Goal: Information Seeking & Learning: Learn about a topic

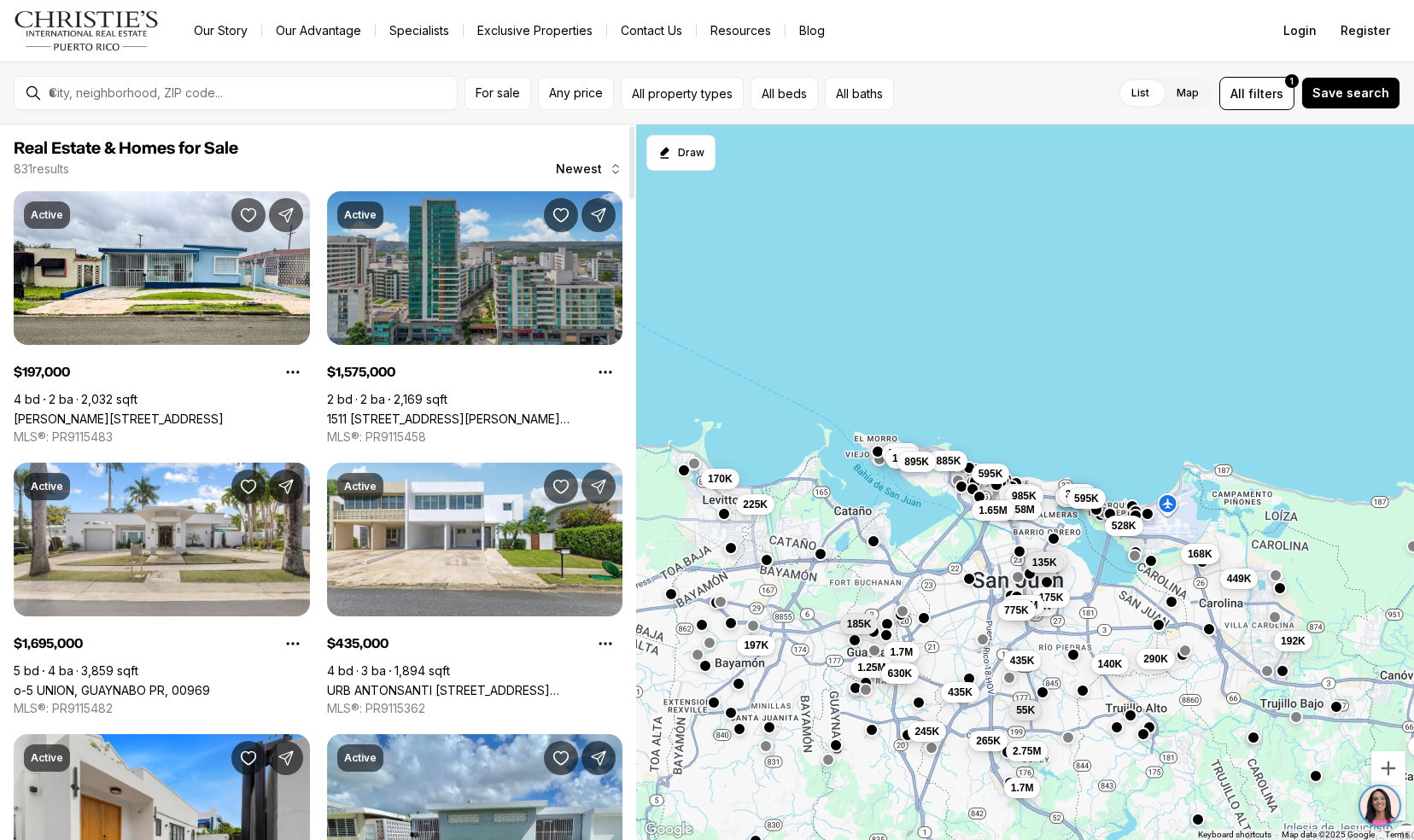
click at [359, 411] on link "1511 [STREET_ADDRESS][PERSON_NAME][PERSON_NAME][PERSON_NAME]" at bounding box center [475, 418] width 296 height 15
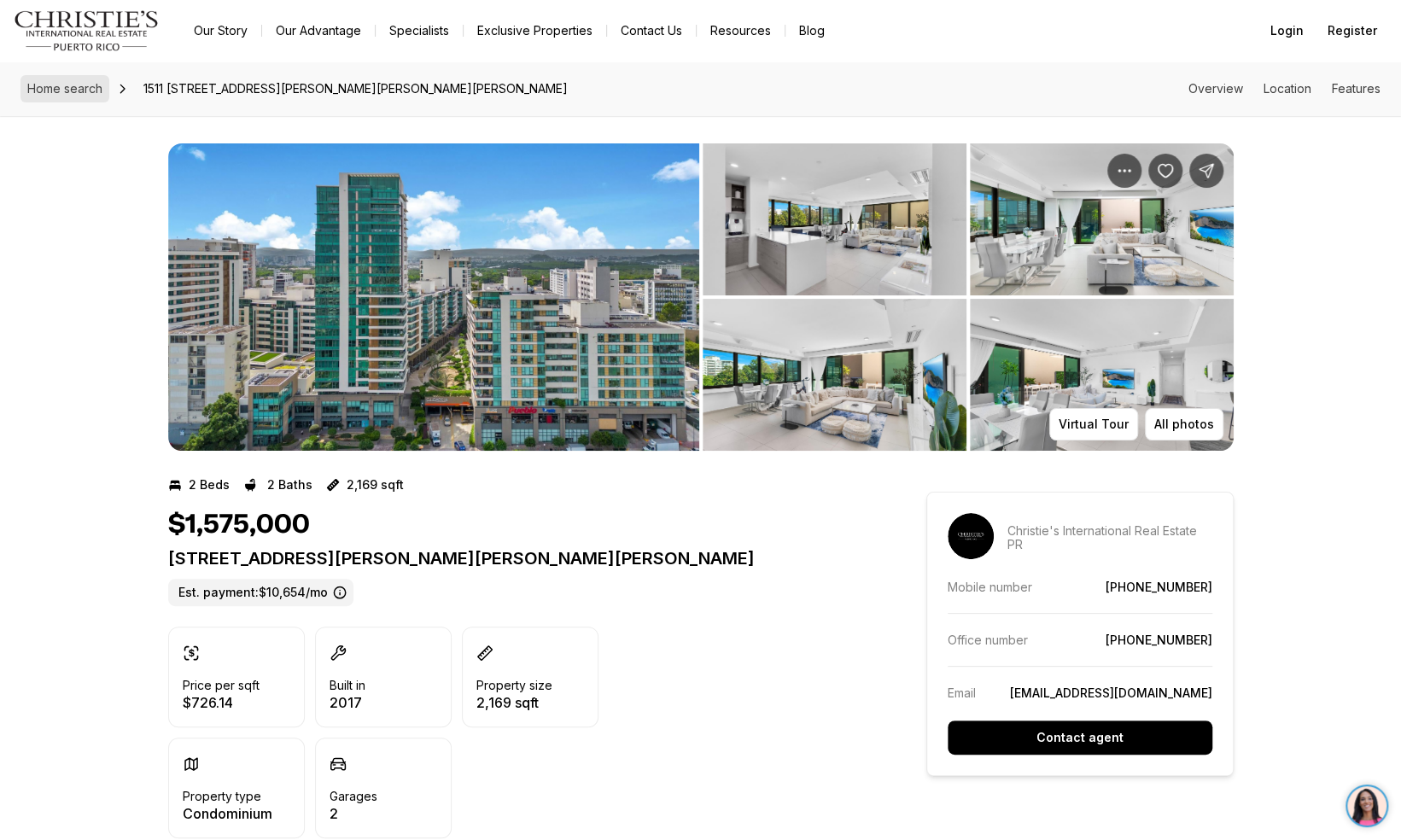
click at [46, 90] on span "Home search" at bounding box center [66, 88] width 75 height 15
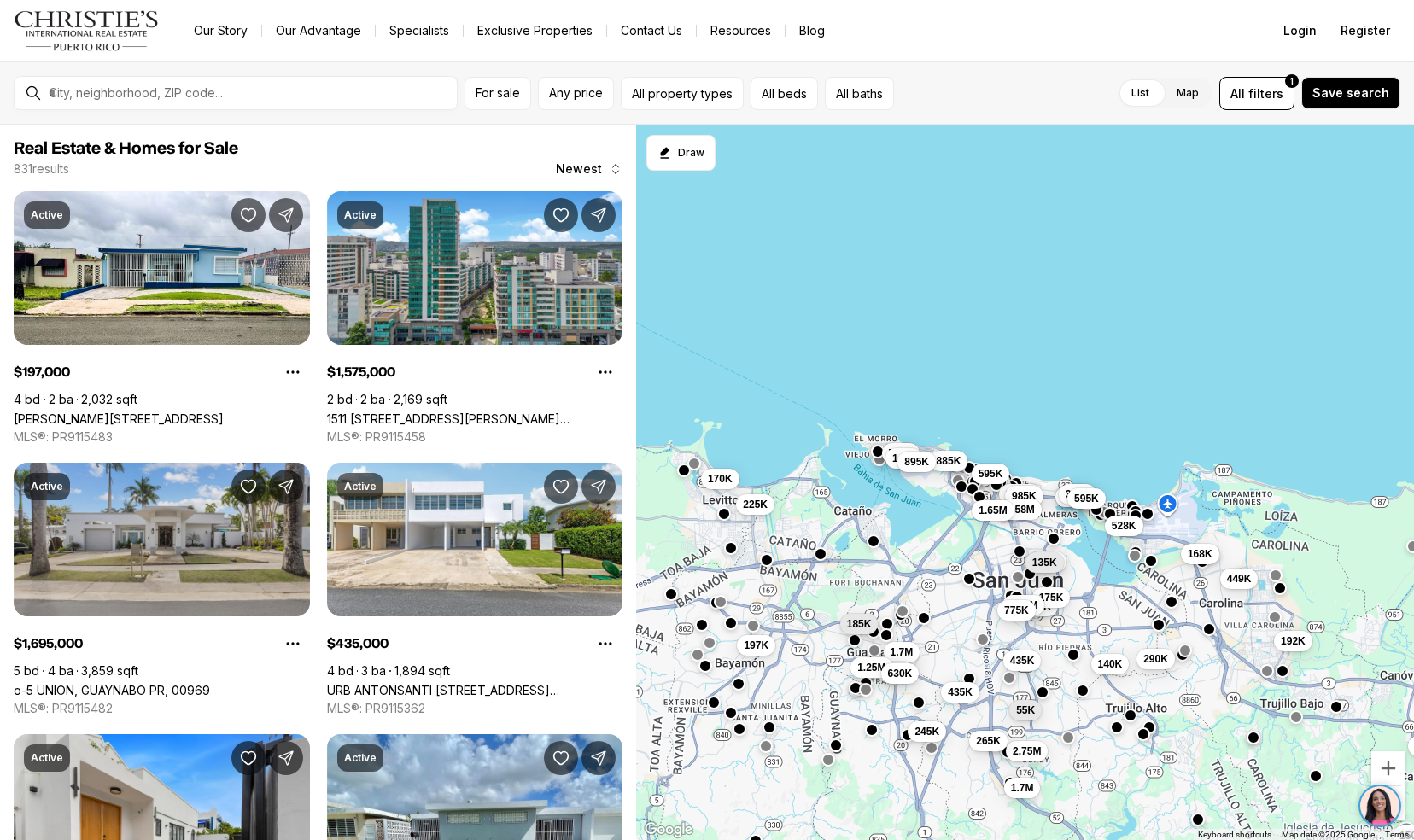
click at [31, 683] on link "o-5 UNION, GUAYNABO PR, 00969" at bounding box center [112, 690] width 197 height 15
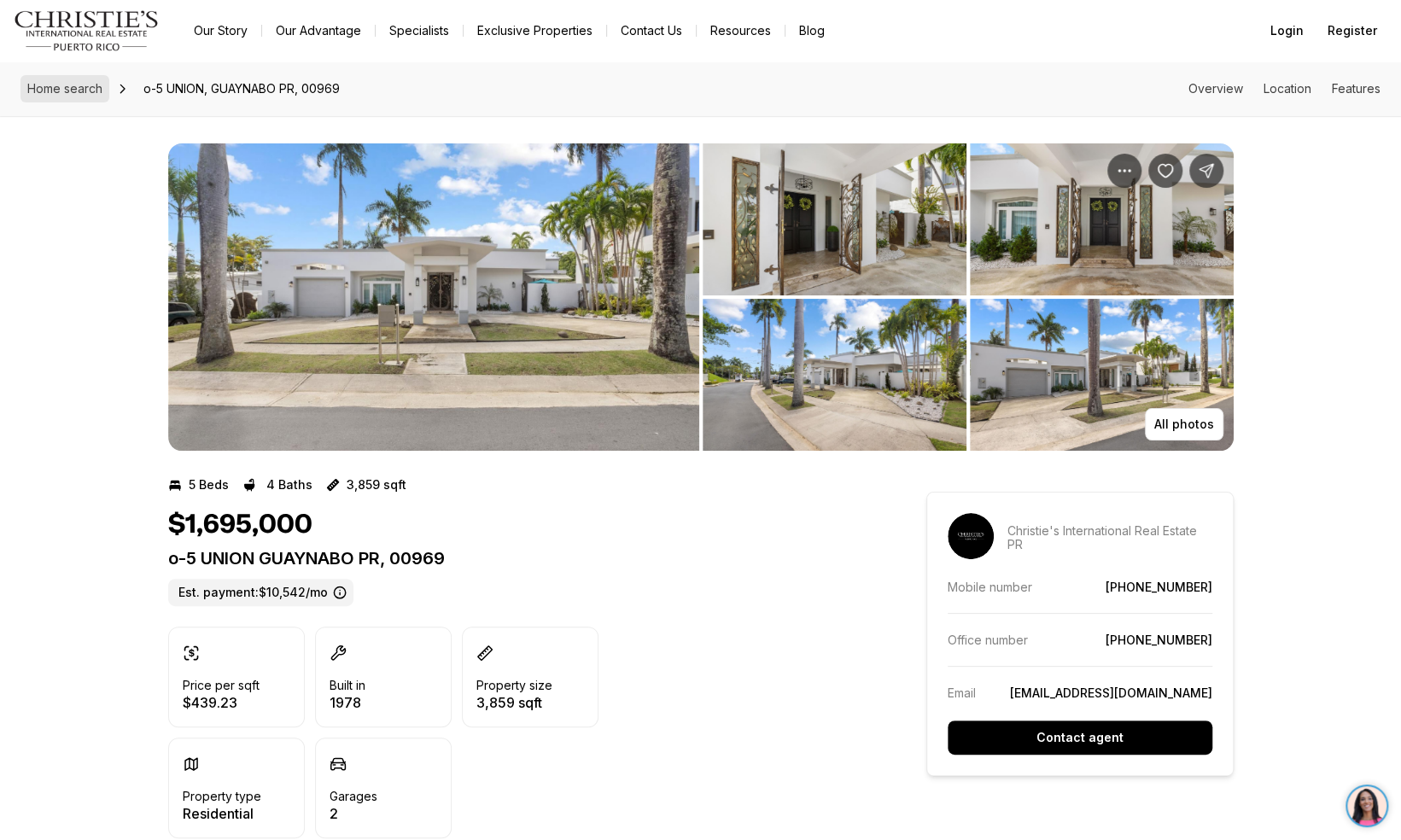
click at [45, 85] on span "Home search" at bounding box center [66, 88] width 75 height 15
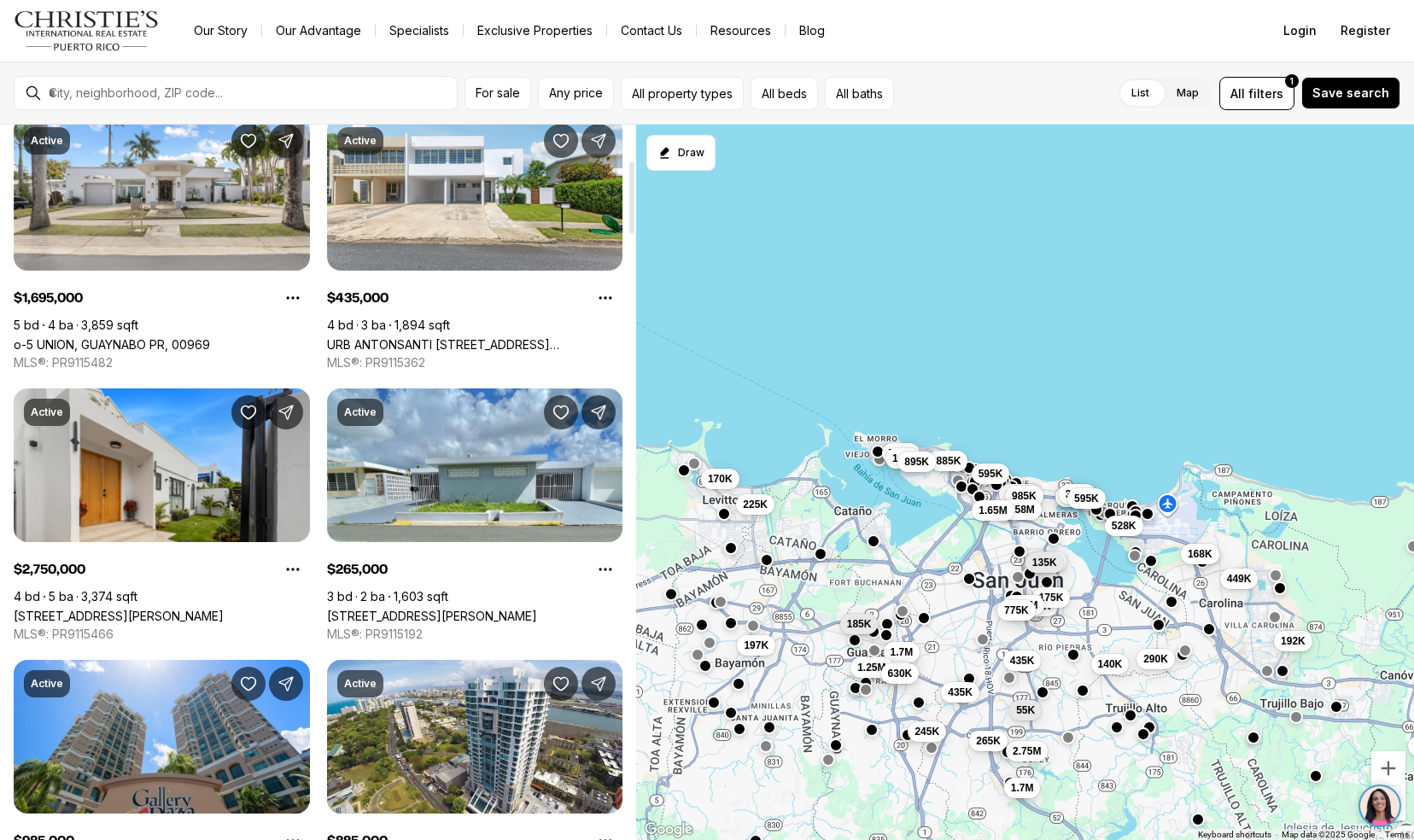
scroll to position [340, 0]
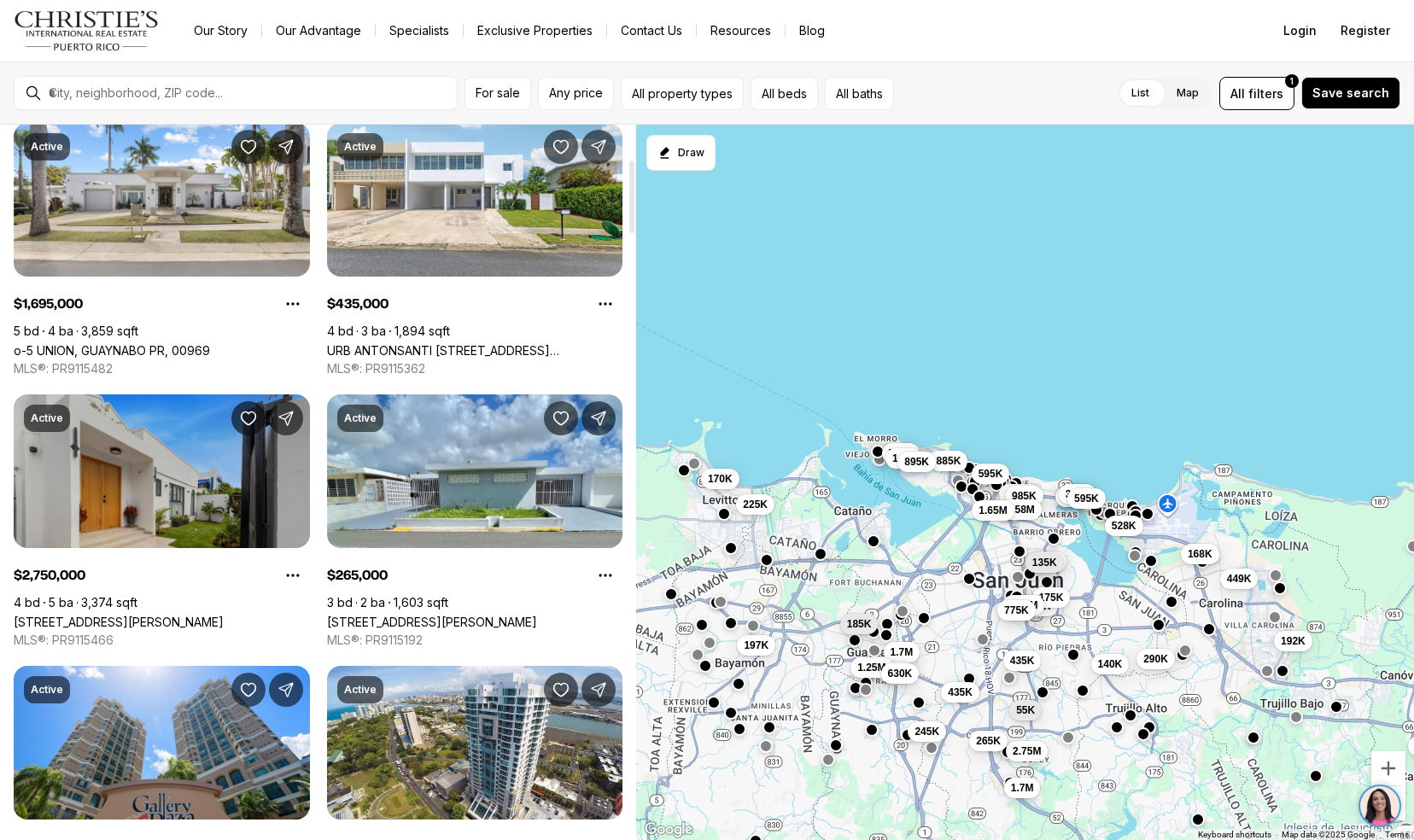
click at [47, 615] on link "[STREET_ADDRESS][PERSON_NAME]" at bounding box center [118, 622] width 210 height 15
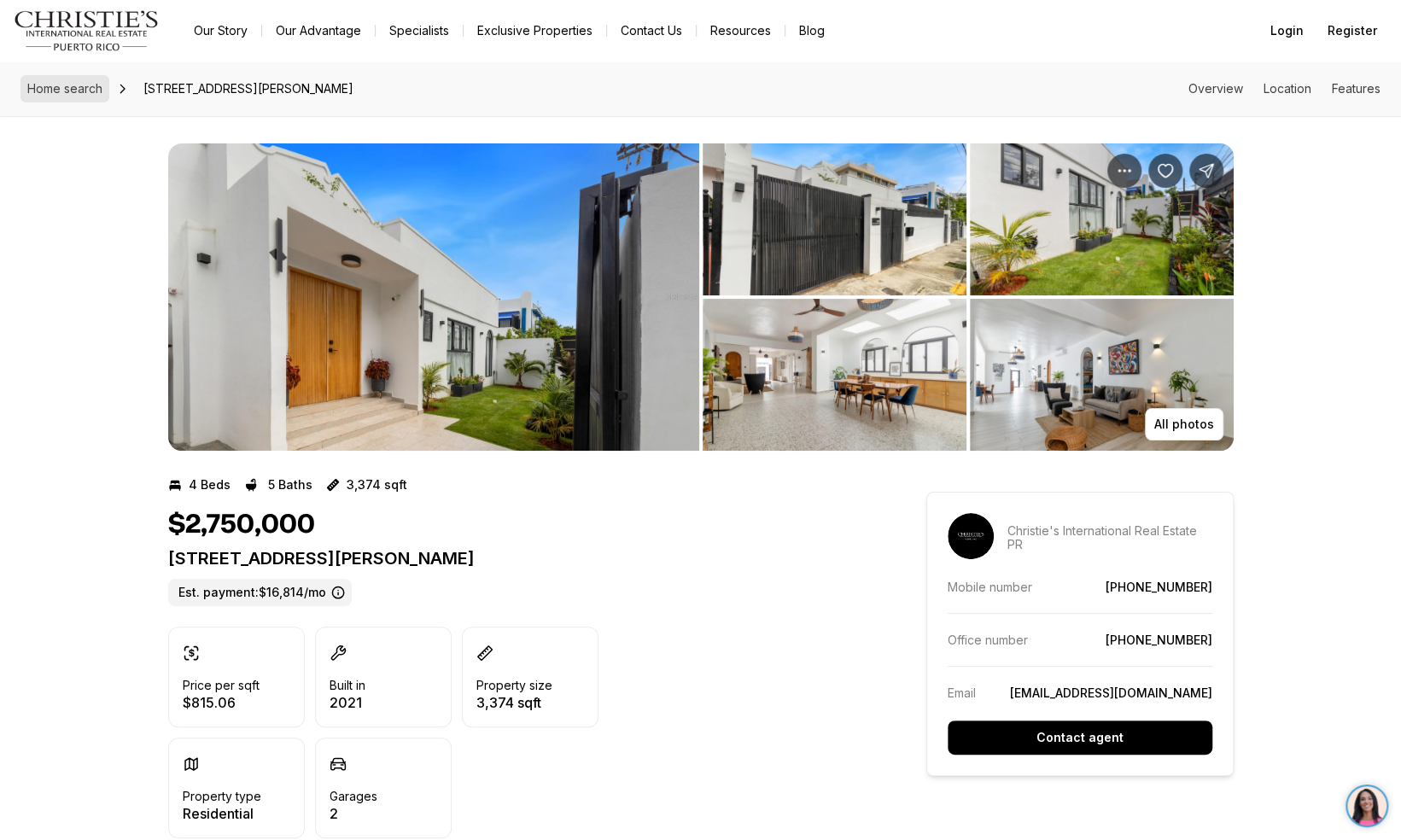
click at [42, 93] on span "Home search" at bounding box center [66, 88] width 75 height 15
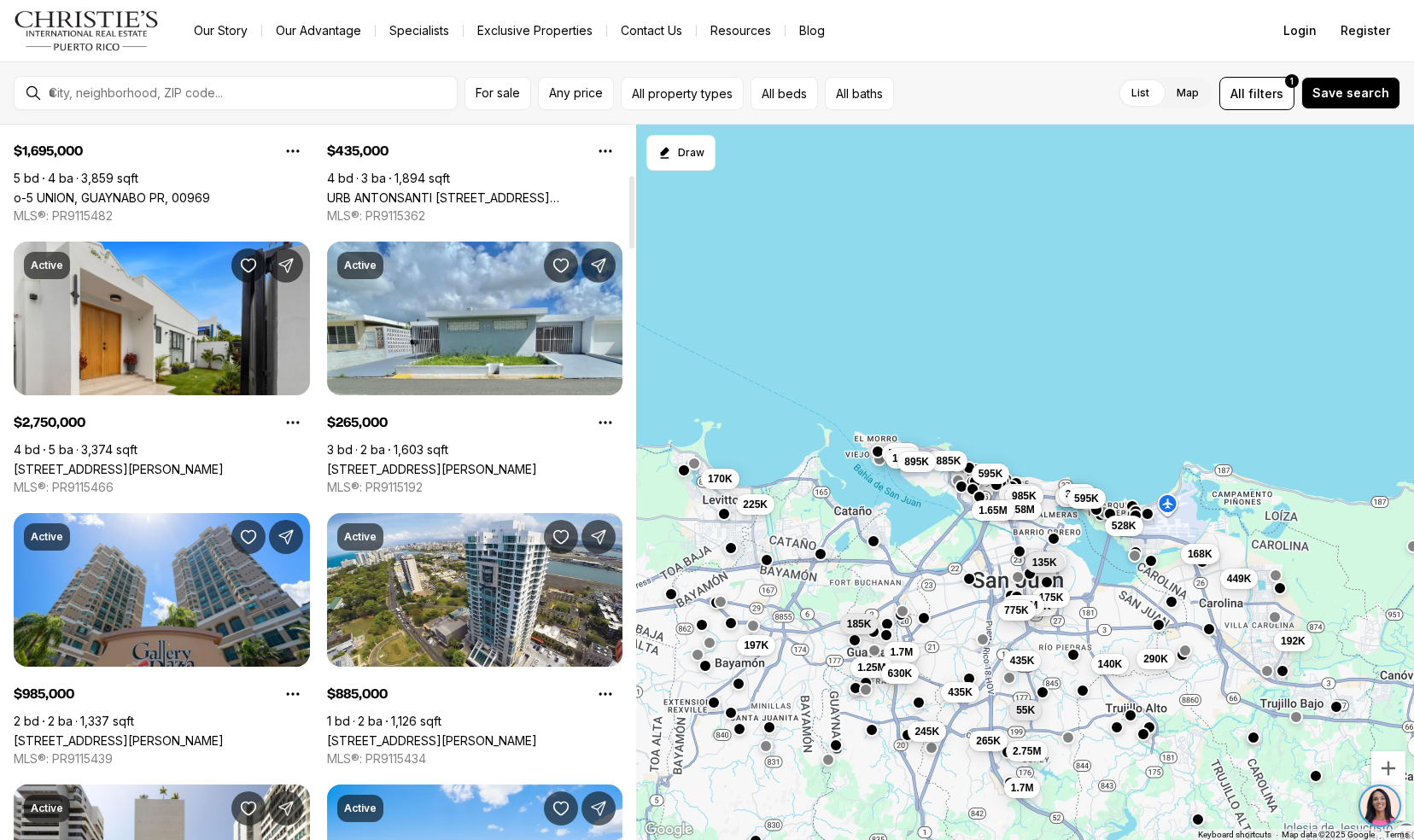
scroll to position [545, 0]
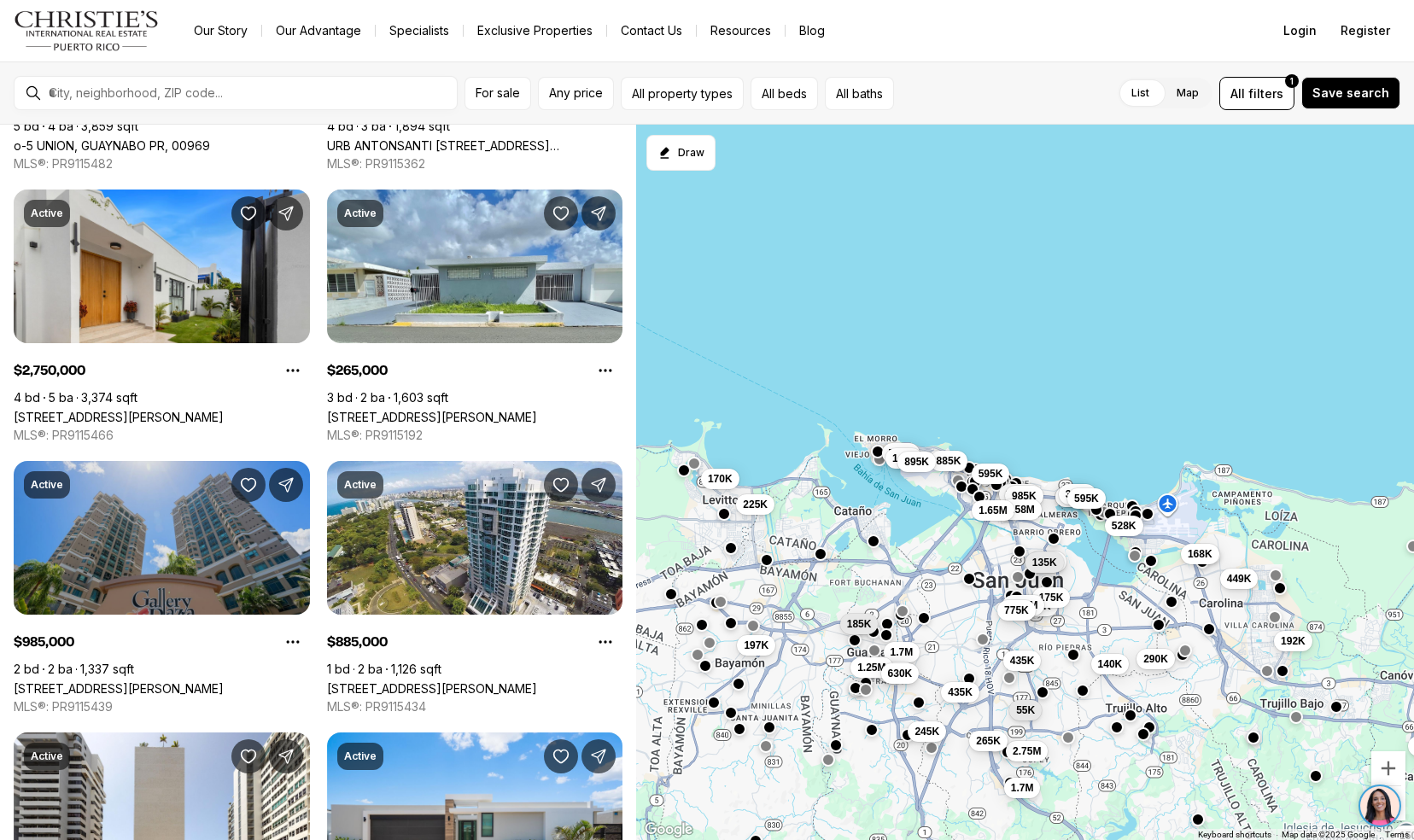
click at [38, 681] on link "[STREET_ADDRESS][PERSON_NAME]" at bounding box center [118, 688] width 210 height 15
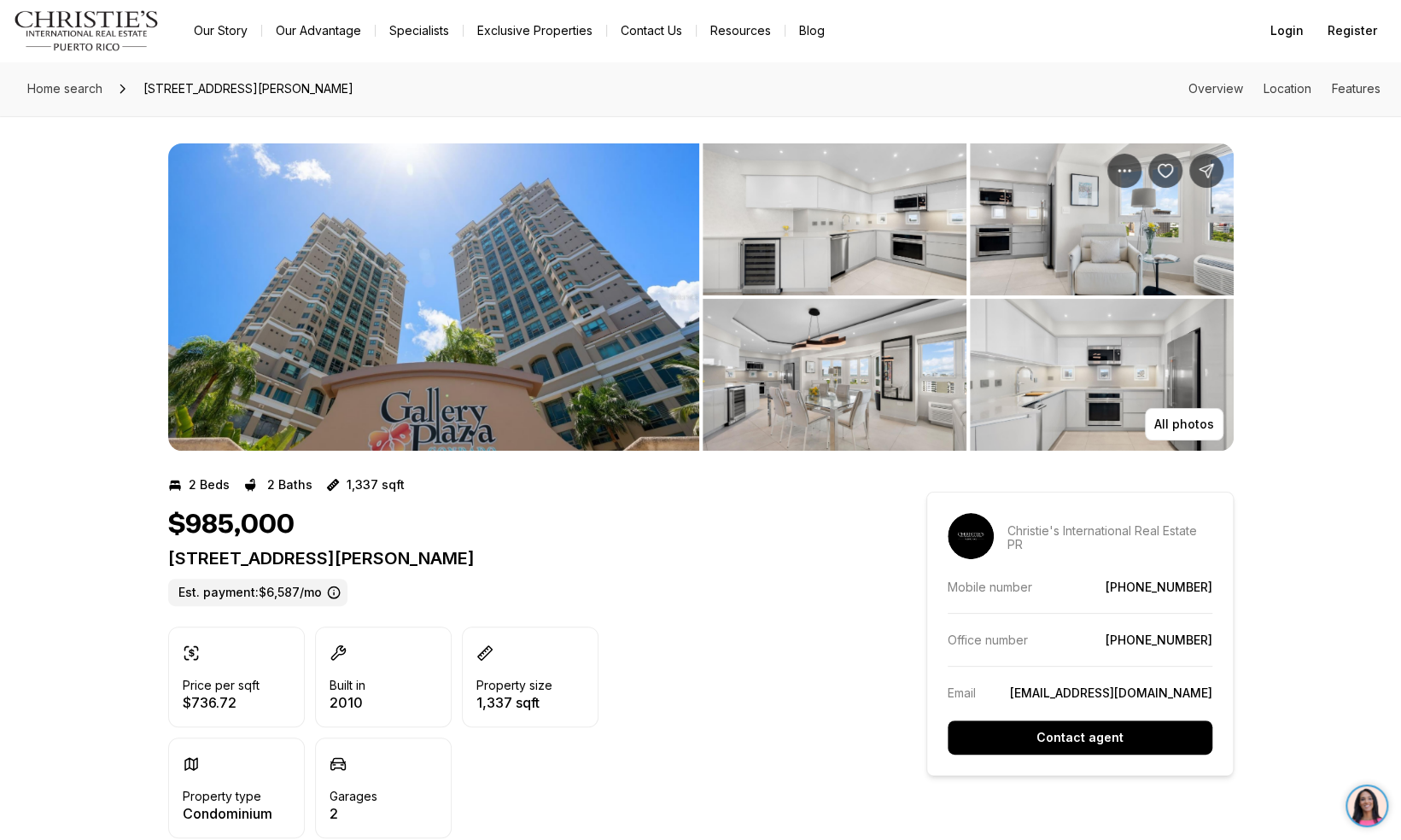
click at [389, 344] on img "View image gallery" at bounding box center [433, 297] width 531 height 308
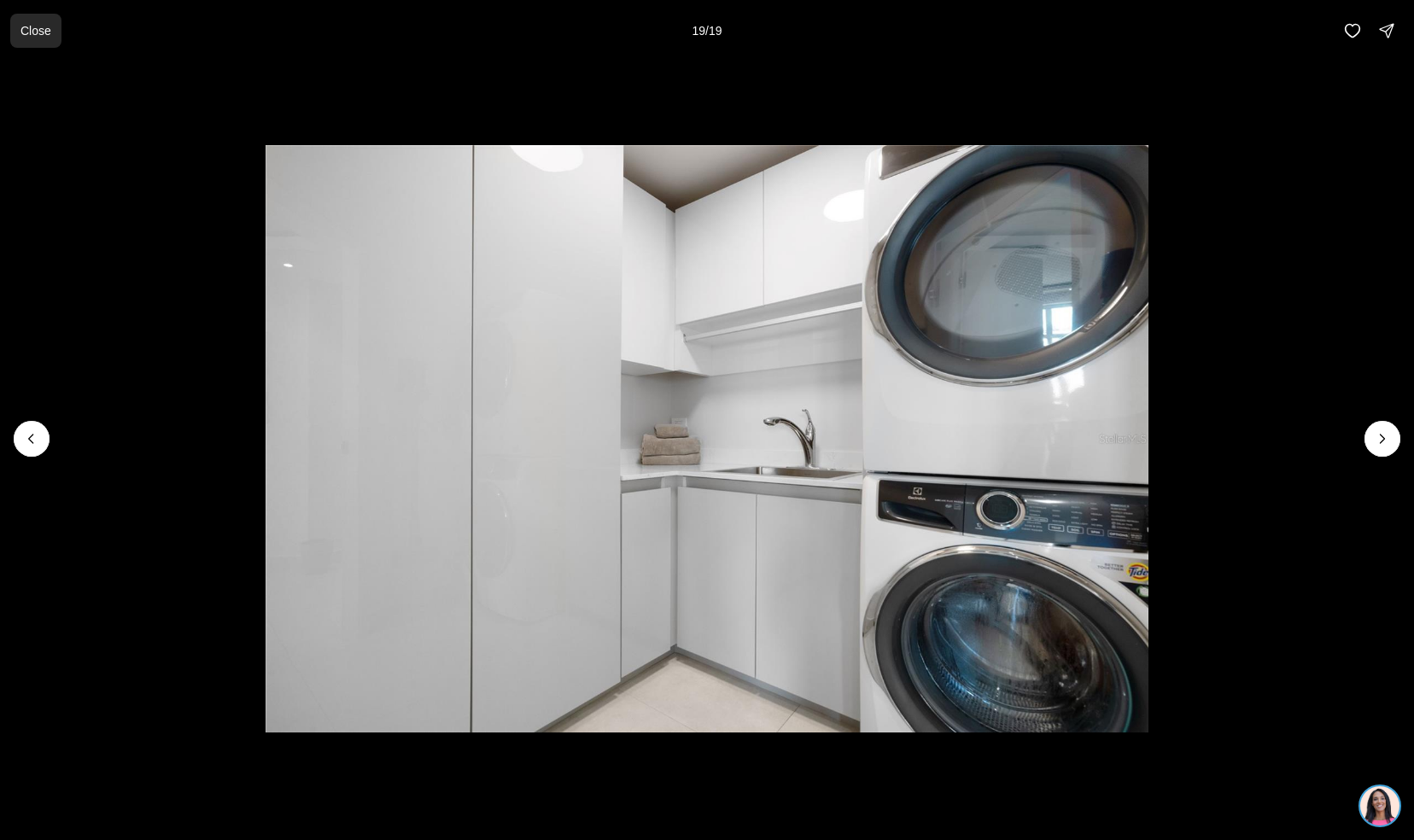
click at [43, 44] on button "Close" at bounding box center [36, 31] width 52 height 34
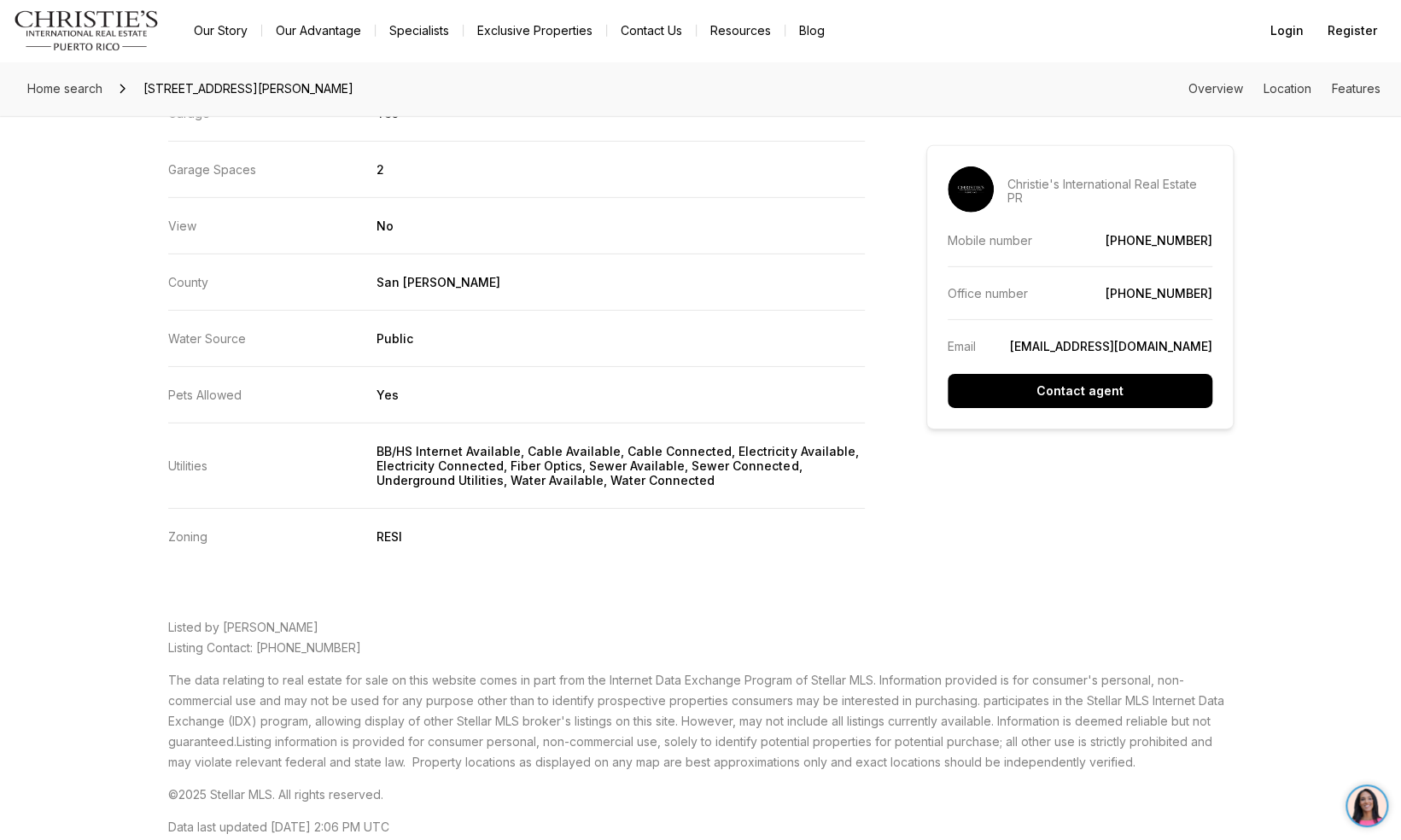
scroll to position [3430, 0]
click at [58, 88] on span "Home search" at bounding box center [66, 88] width 75 height 15
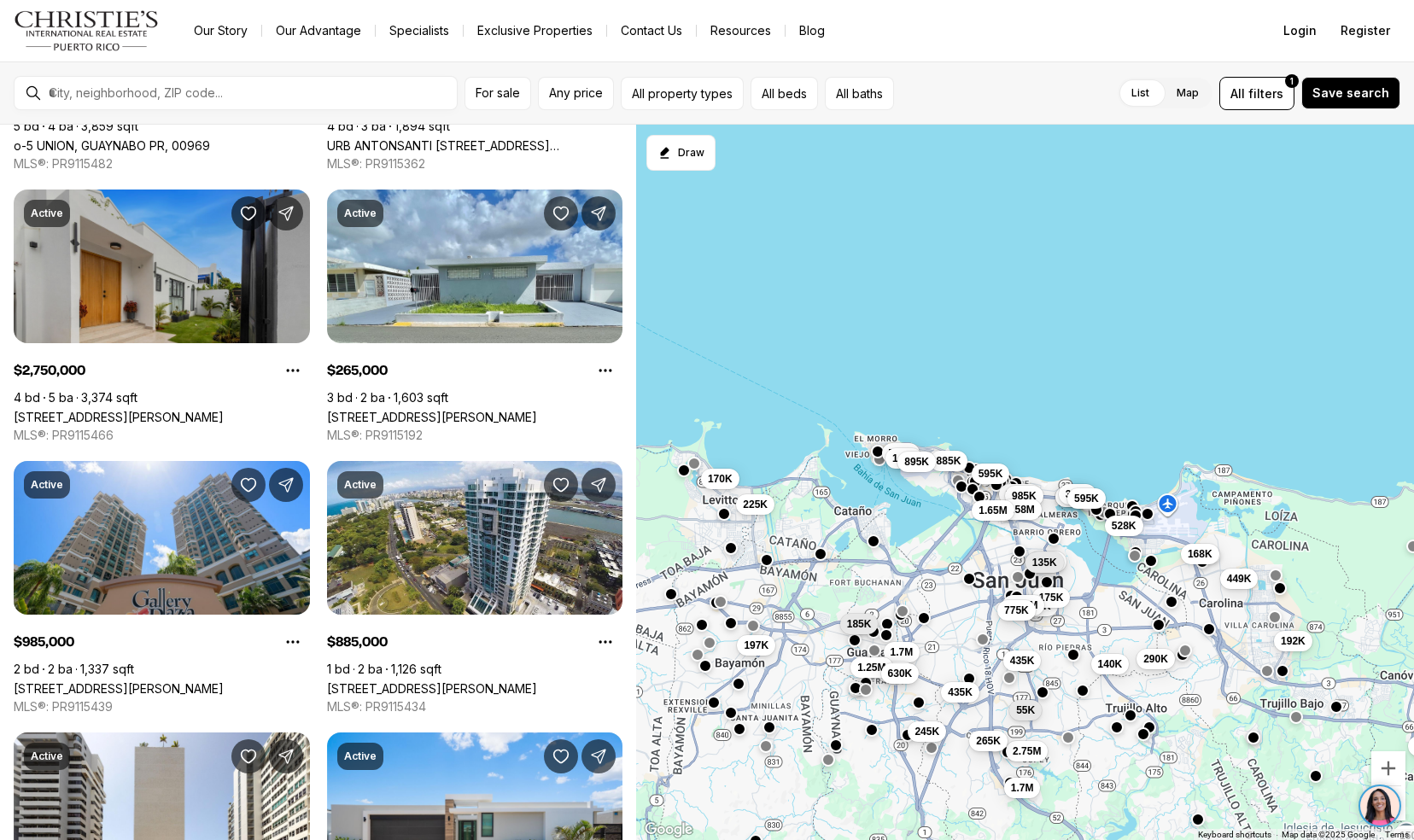
click at [46, 410] on link "106 TRES HERMANOS, SAN JUAN PR, 00907" at bounding box center [118, 417] width 210 height 15
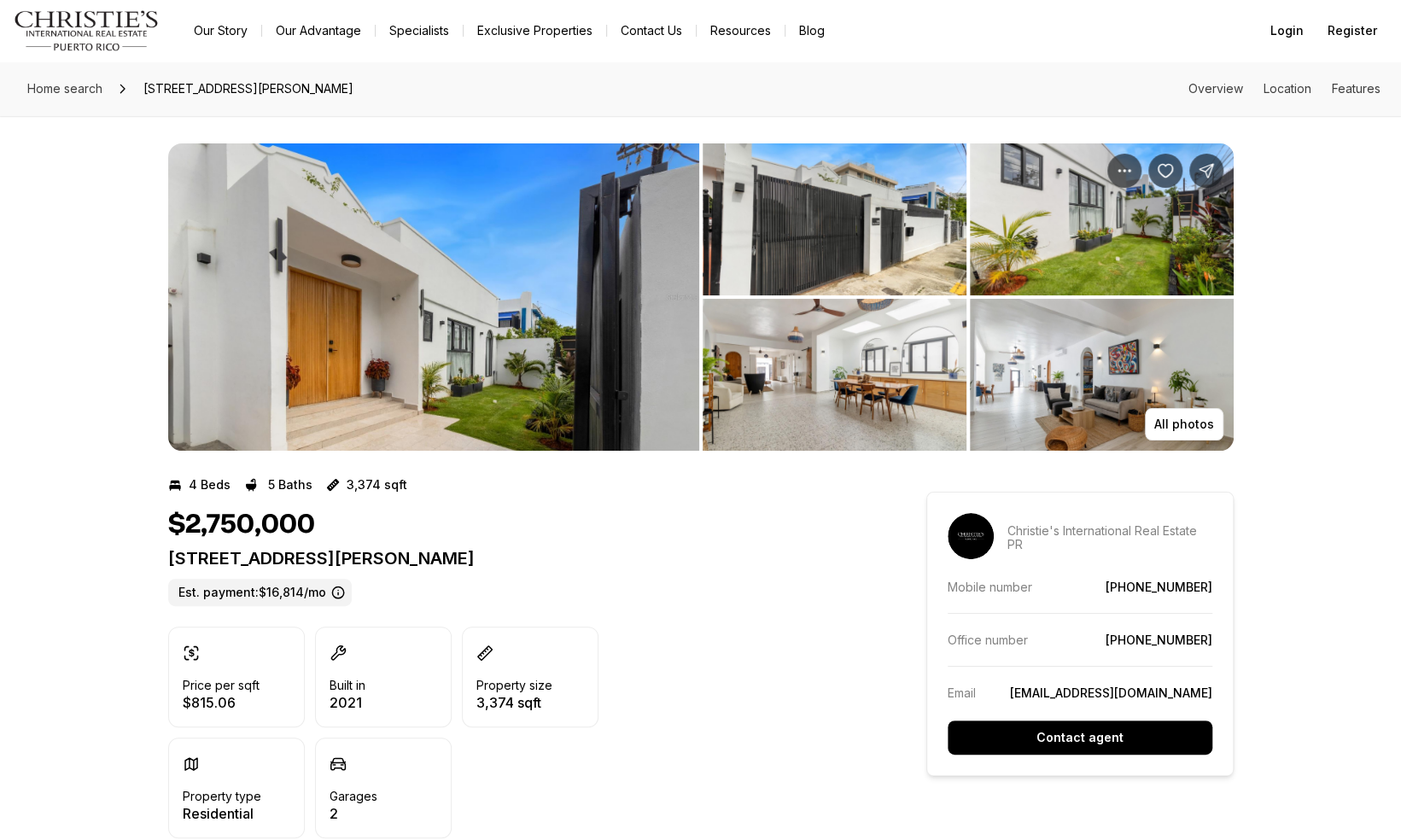
click at [298, 290] on img "View image gallery" at bounding box center [433, 297] width 531 height 308
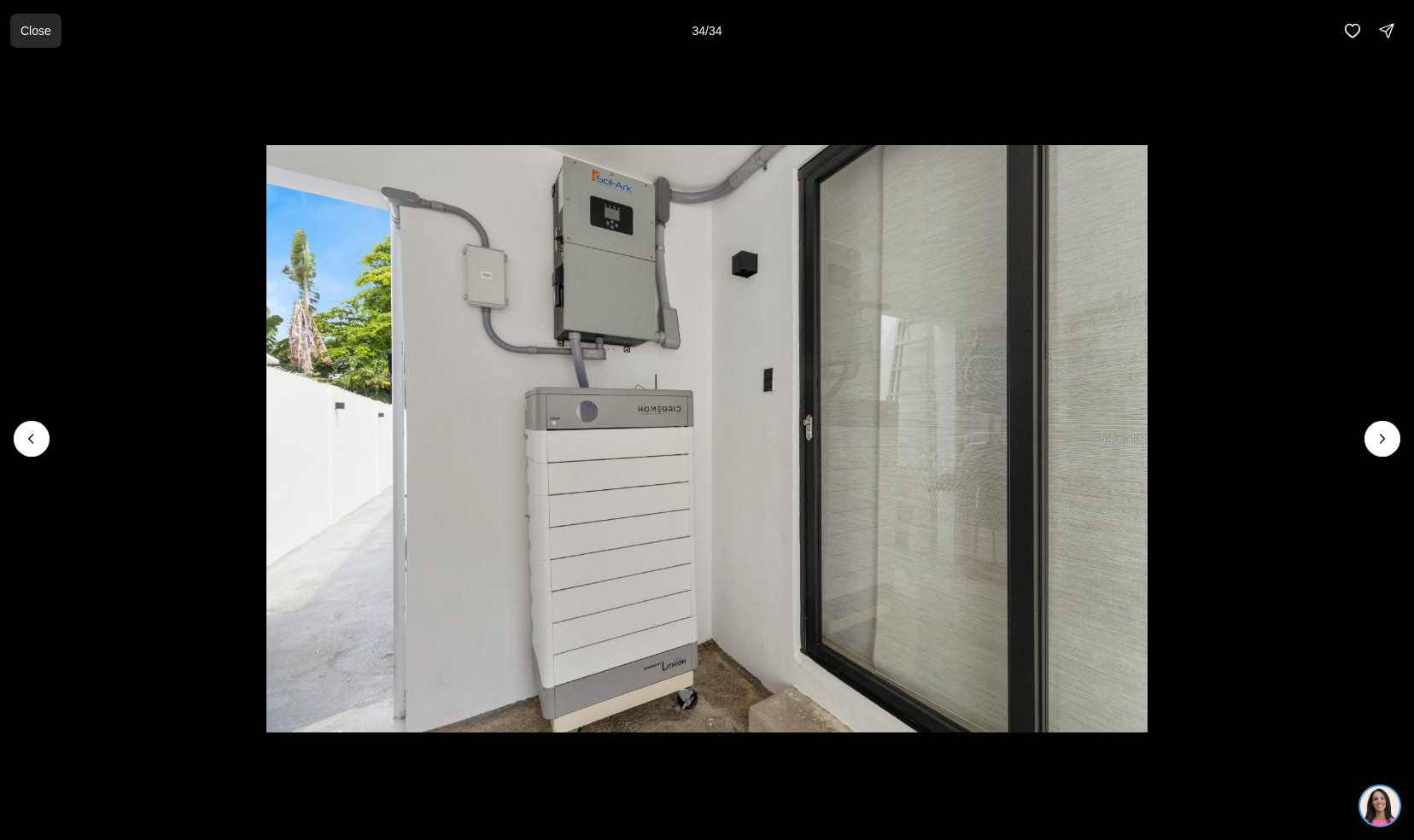
click at [55, 42] on button "Close" at bounding box center [36, 31] width 52 height 34
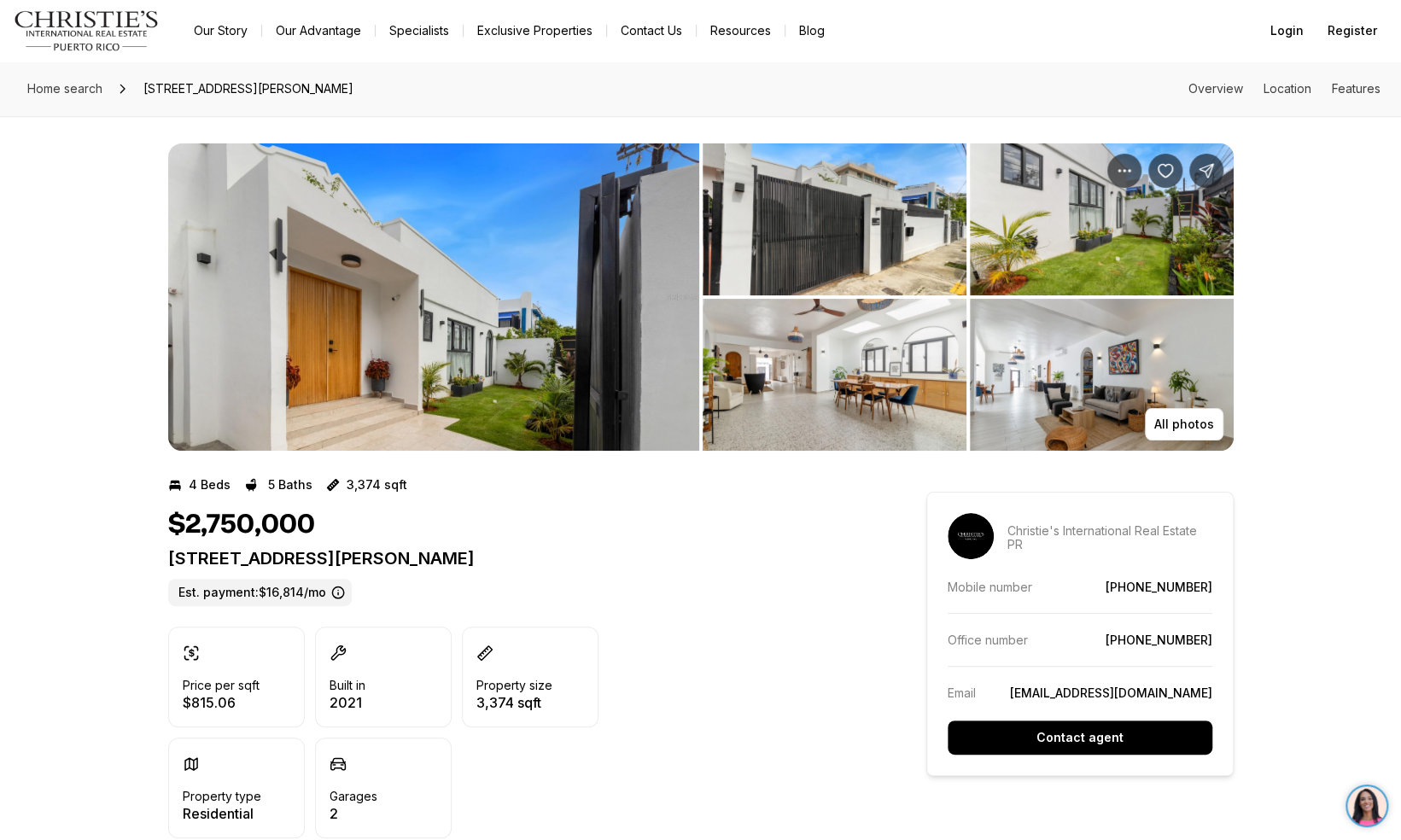
click at [17, 34] on img "Main navigation" at bounding box center [86, 30] width 146 height 41
click at [60, 90] on span "Home search" at bounding box center [66, 88] width 75 height 15
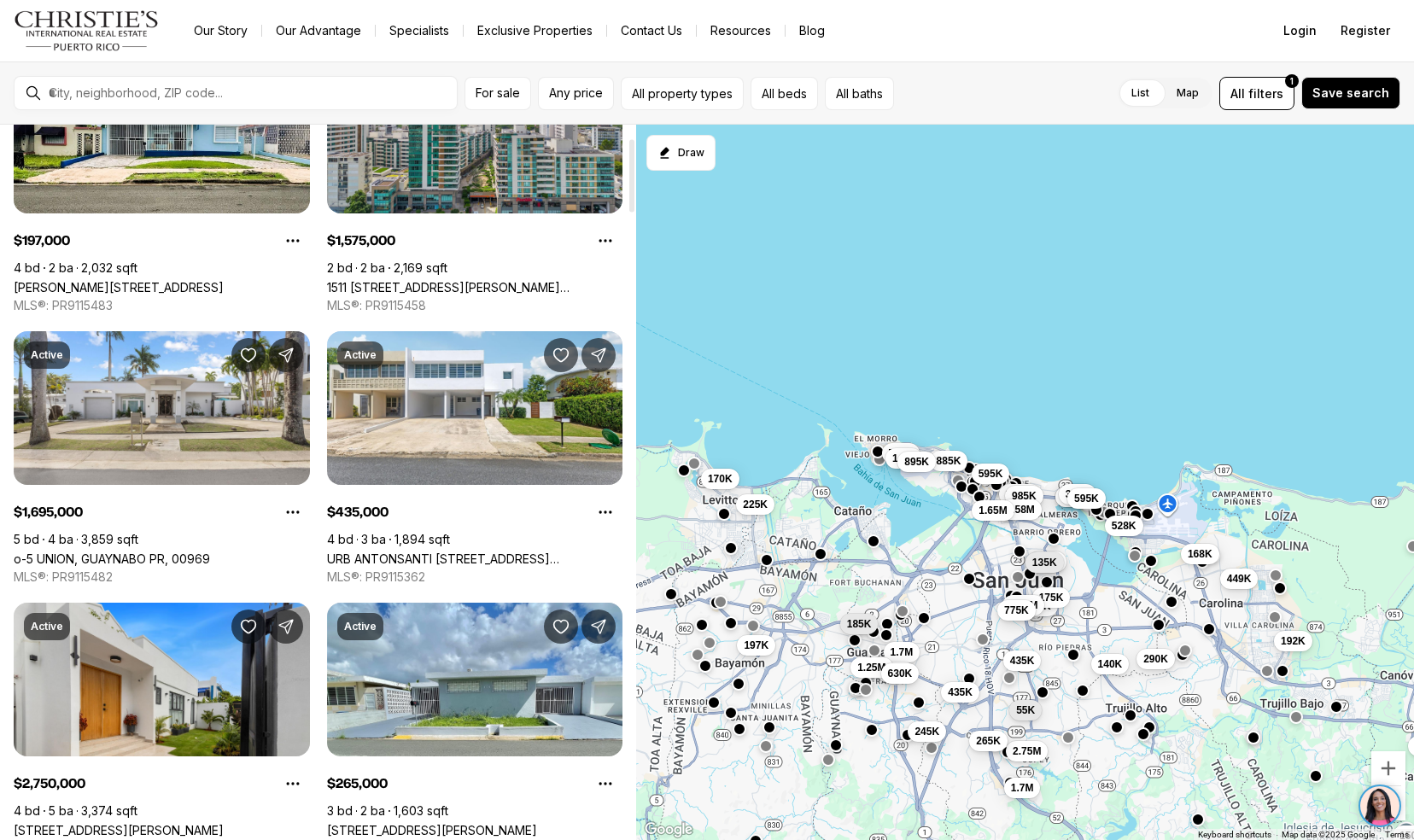
scroll to position [109, 0]
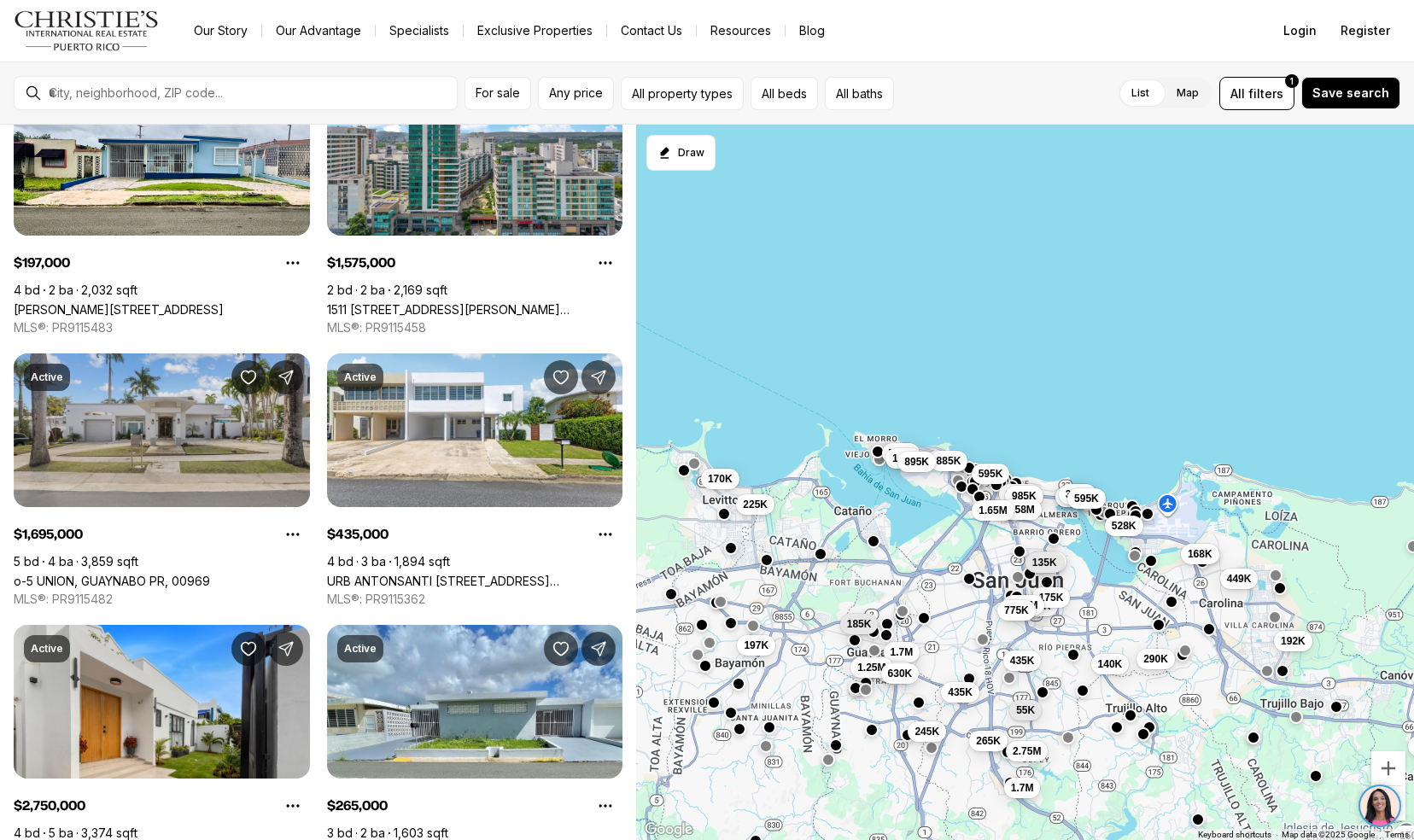
click at [50, 574] on link "o-5 UNION, GUAYNABO PR, 00969" at bounding box center [112, 581] width 197 height 15
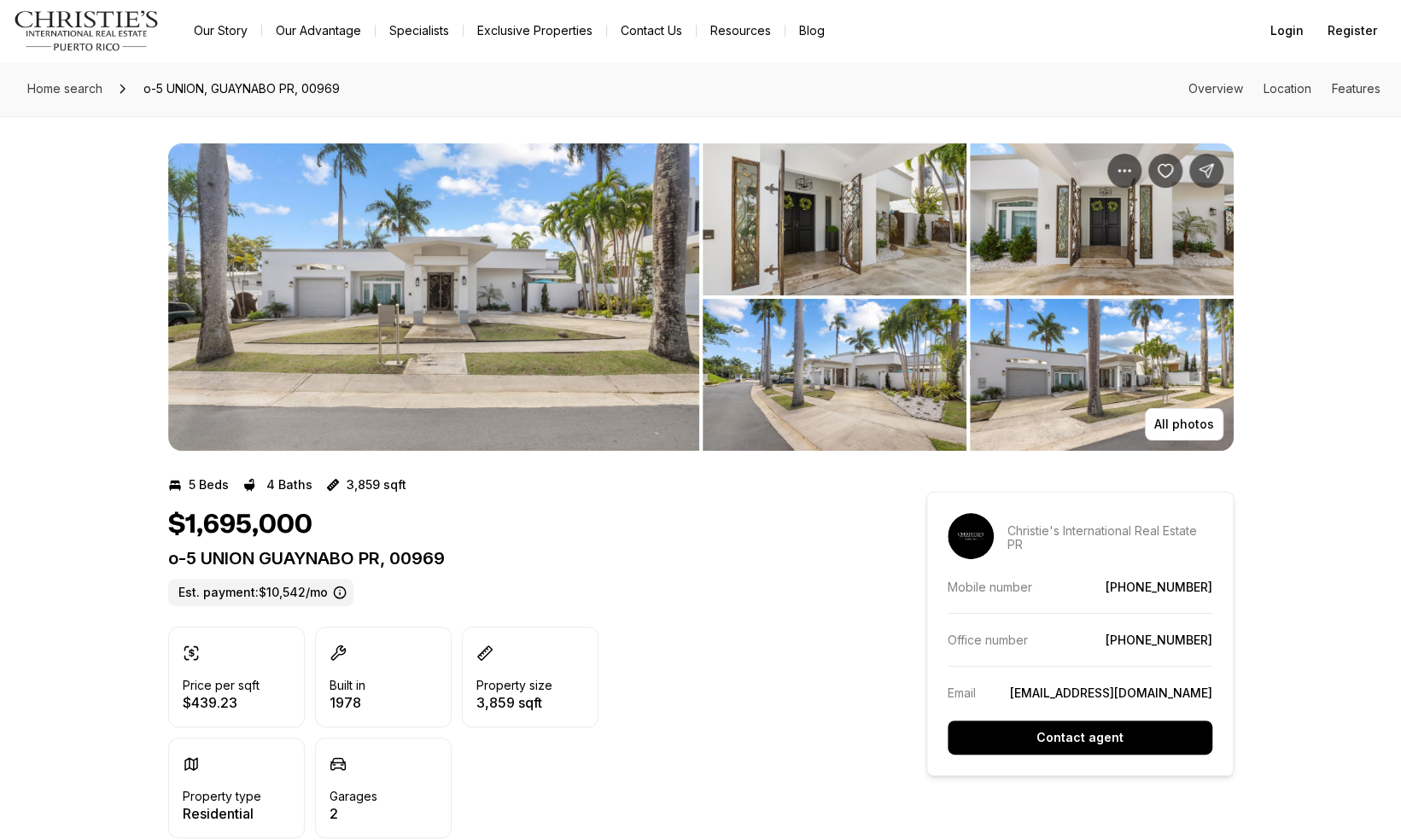
click at [289, 323] on img "View image gallery" at bounding box center [433, 297] width 531 height 308
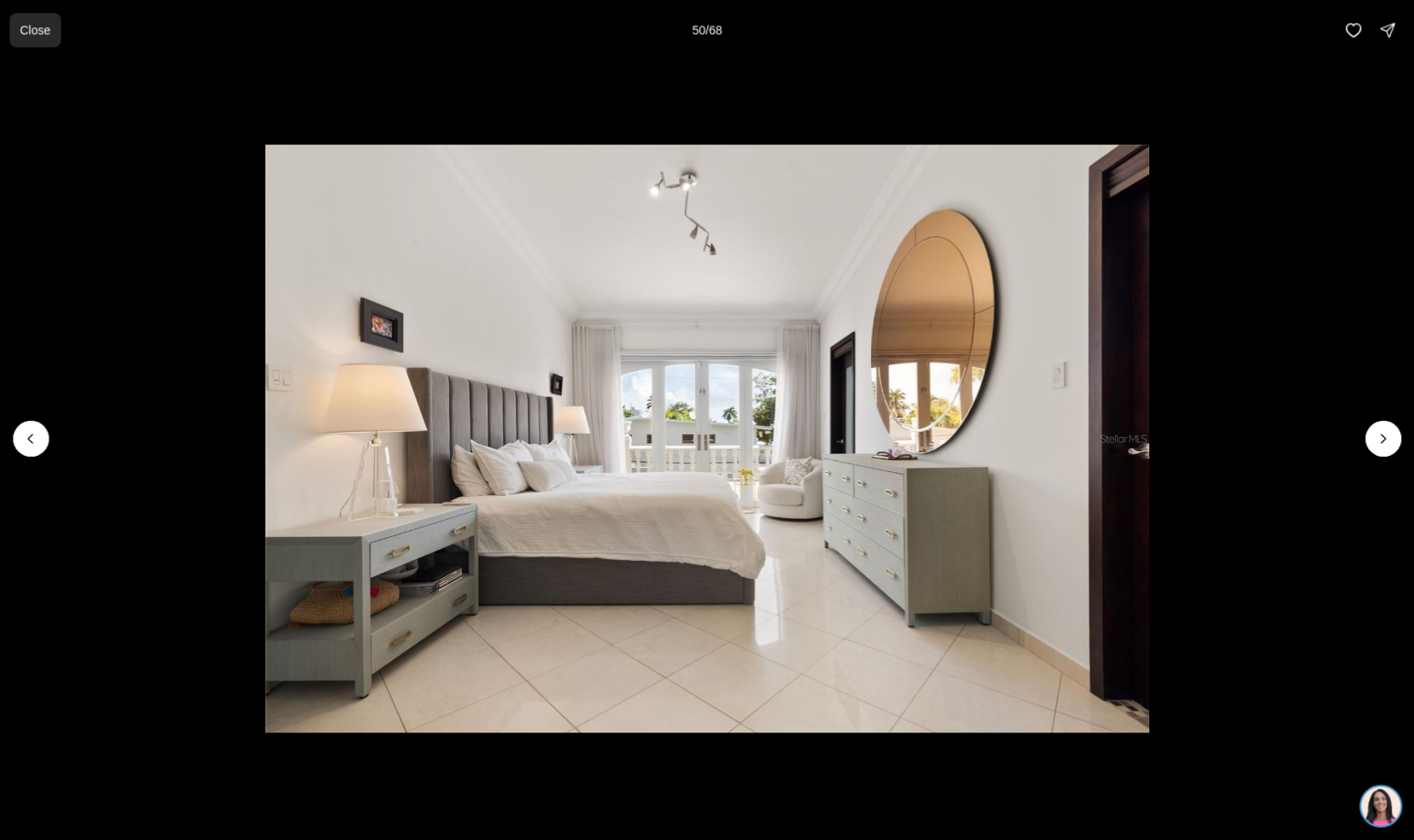
click at [38, 41] on button "Close" at bounding box center [36, 31] width 52 height 34
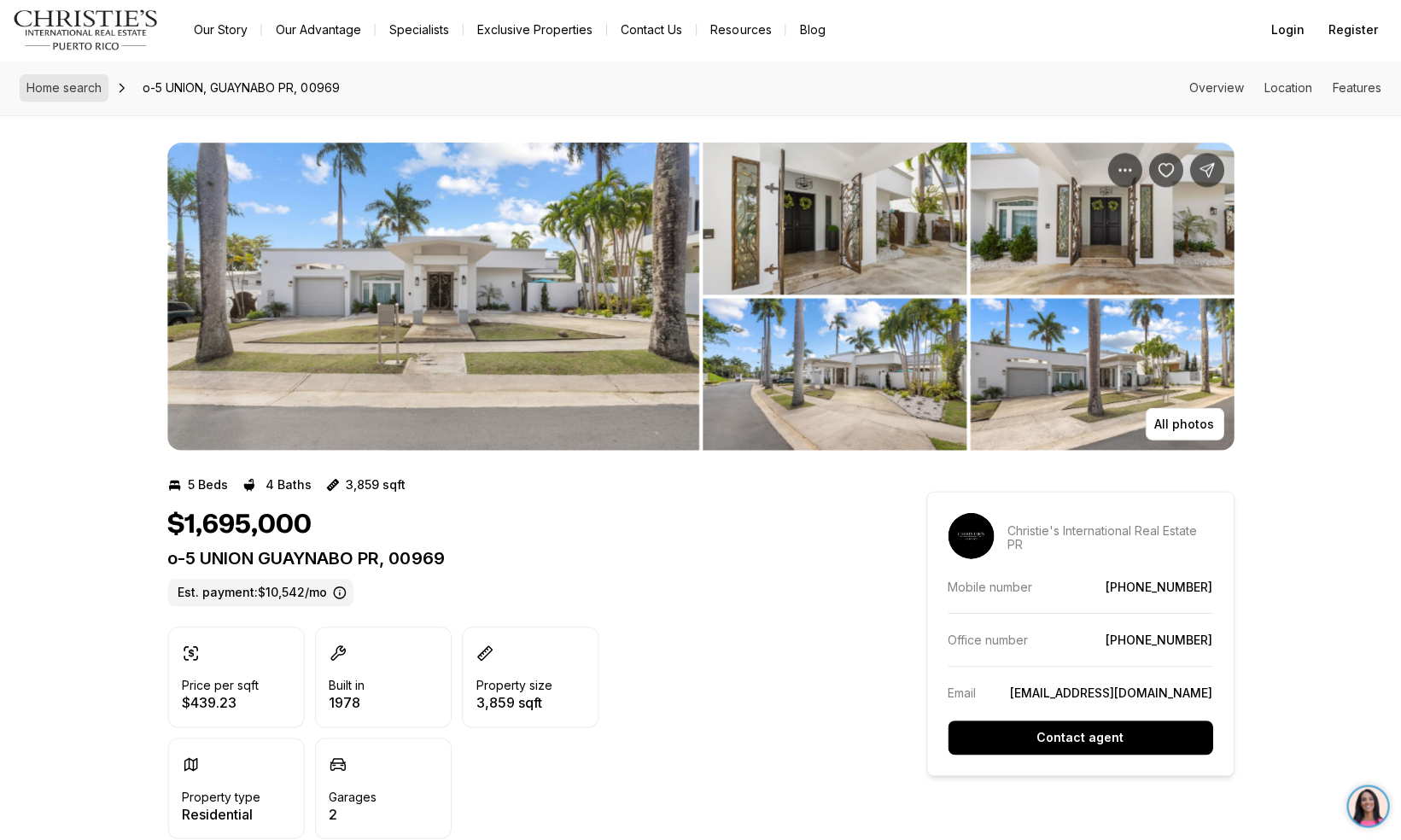
click at [42, 88] on span "Home search" at bounding box center [66, 88] width 75 height 15
